Goal: Task Accomplishment & Management: Use online tool/utility

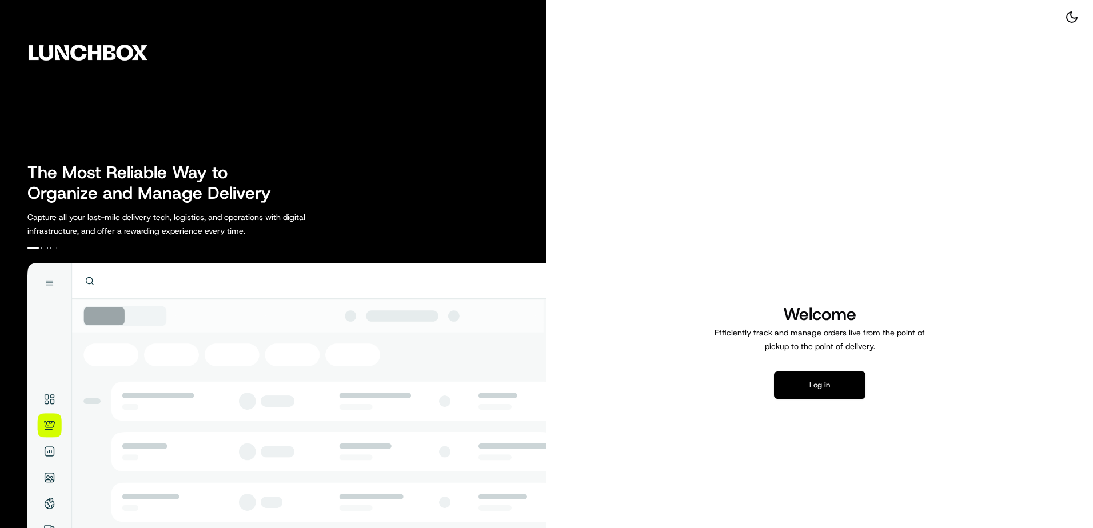
click at [818, 380] on button "Log in" at bounding box center [819, 384] width 91 height 27
click at [824, 391] on button "Log in" at bounding box center [819, 384] width 91 height 27
